Goal: Transaction & Acquisition: Purchase product/service

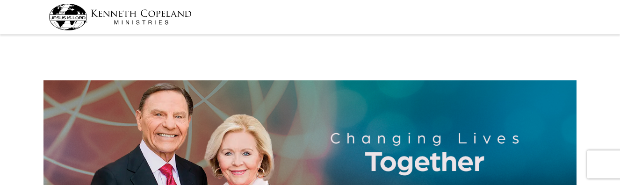
select select "WA"
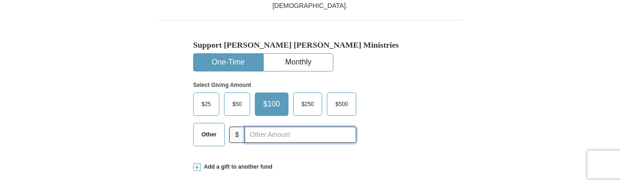
click at [266, 134] on input "text" at bounding box center [301, 135] width 112 height 16
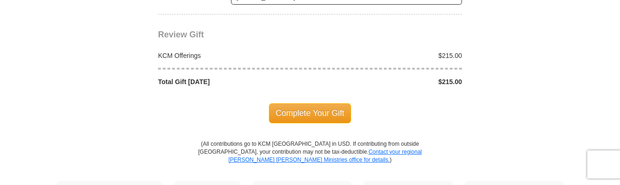
scroll to position [864, 0]
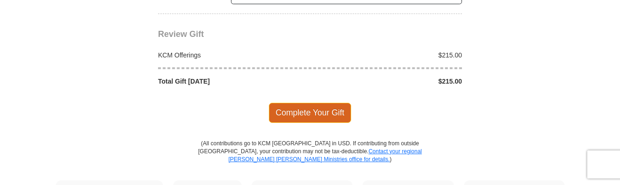
type input "215.00"
click at [310, 112] on span "Complete Your Gift" at bounding box center [310, 113] width 83 height 20
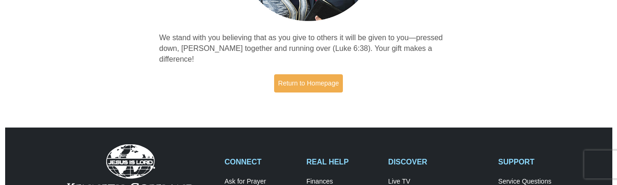
scroll to position [181, 0]
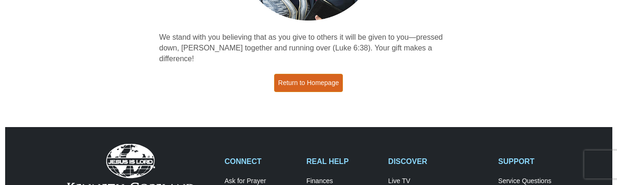
click at [310, 74] on link "Return to Homepage" at bounding box center [308, 83] width 69 height 18
